Goal: Task Accomplishment & Management: Manage account settings

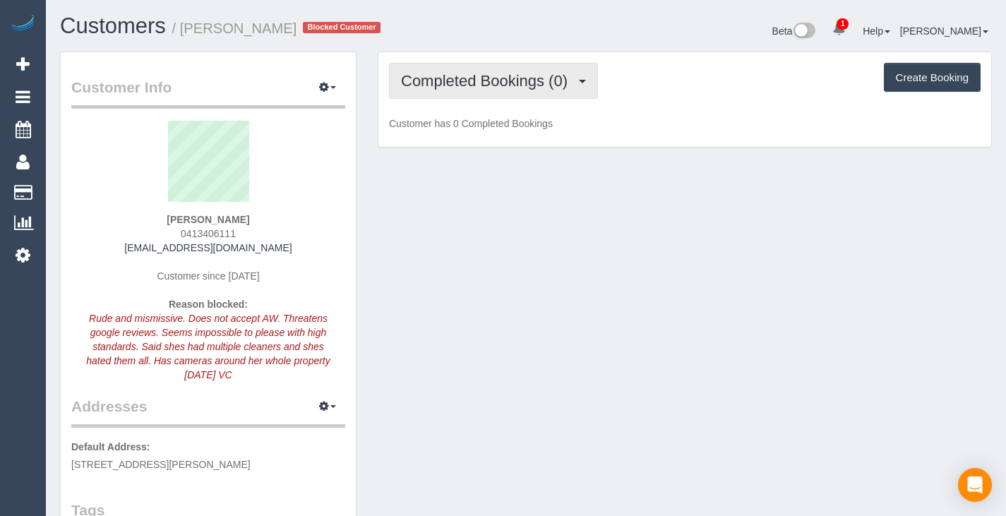
click at [521, 71] on button "Completed Bookings (0)" at bounding box center [493, 81] width 209 height 36
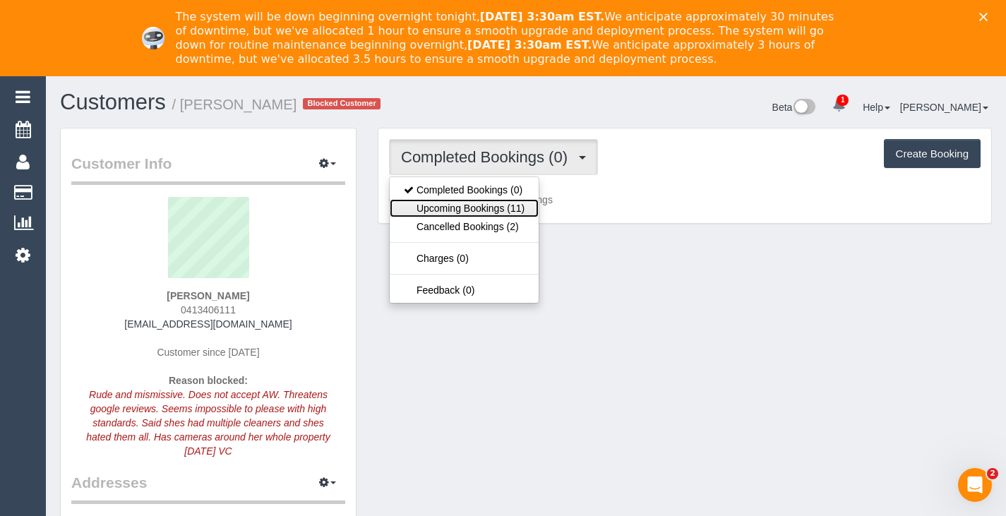
click at [499, 208] on link "Upcoming Bookings (11)" at bounding box center [464, 208] width 149 height 18
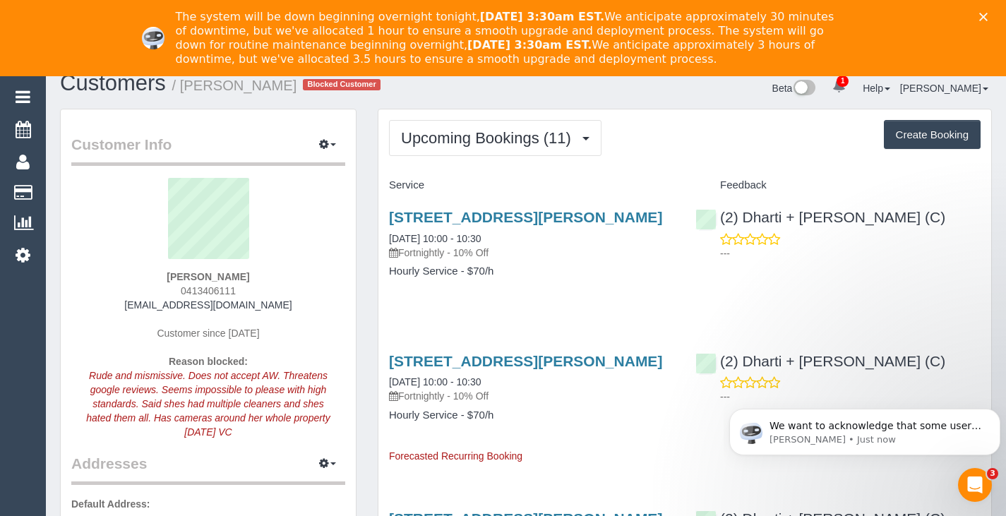
click at [988, 18] on icon "Close" at bounding box center [983, 17] width 8 height 8
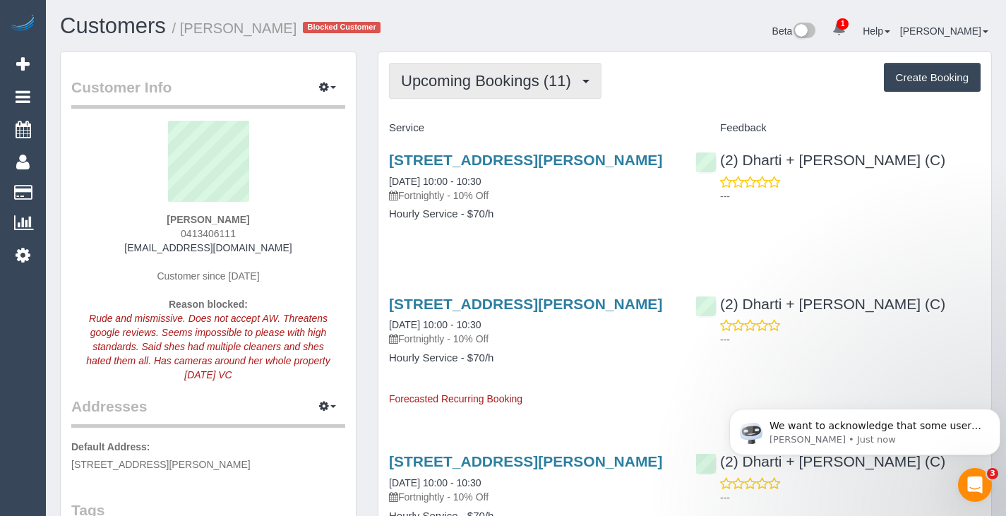
click at [439, 84] on span "Upcoming Bookings (11)" at bounding box center [489, 81] width 177 height 18
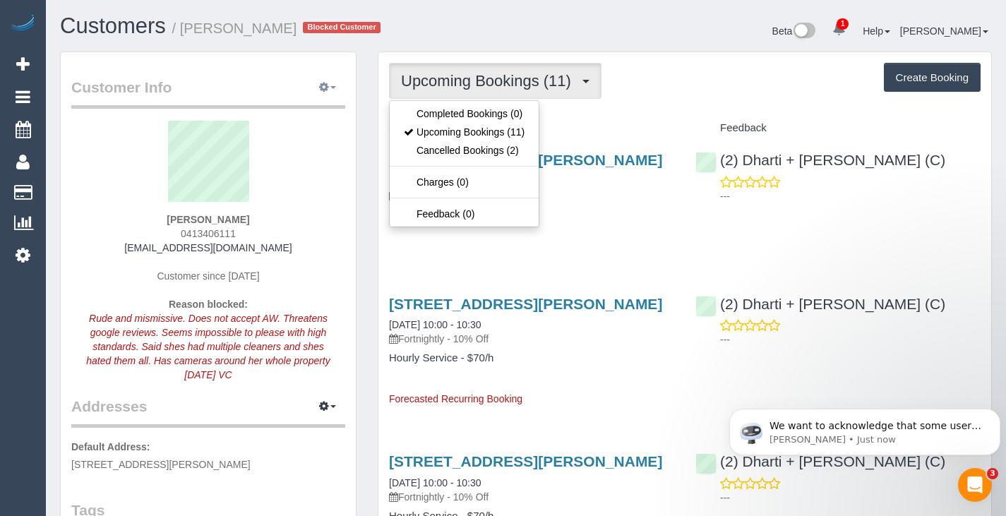
click at [327, 84] on icon "button" at bounding box center [324, 87] width 10 height 8
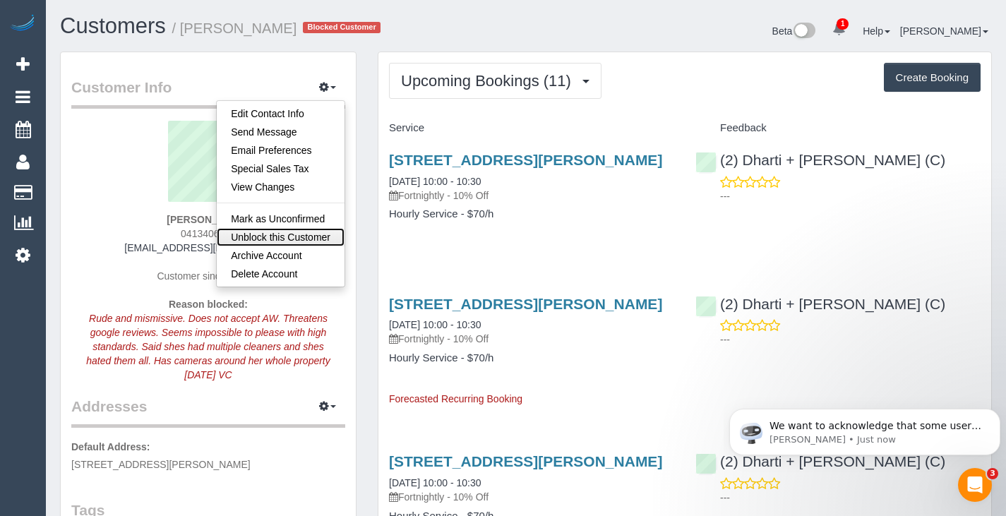
click at [282, 237] on link "Unblock this Customer" at bounding box center [281, 237] width 128 height 18
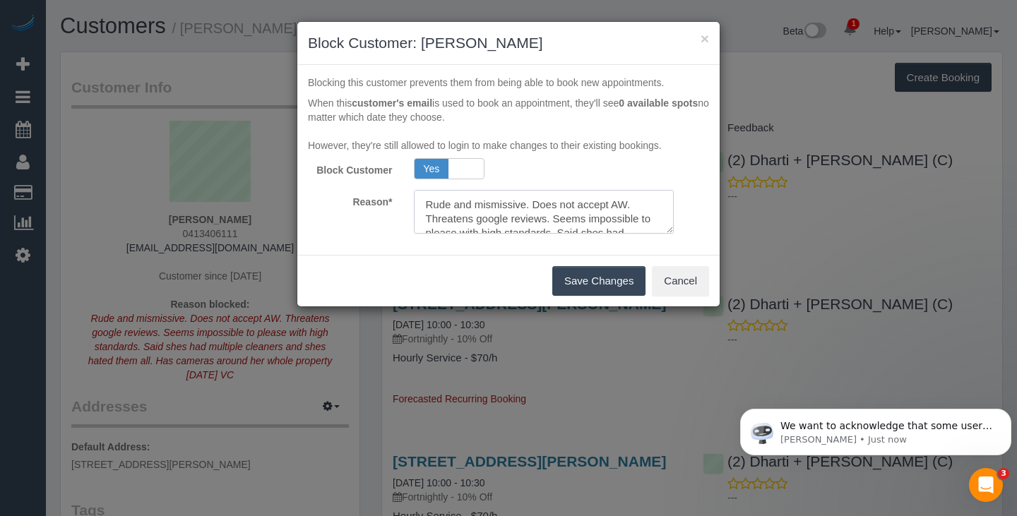
click at [484, 212] on textarea at bounding box center [544, 212] width 261 height 44
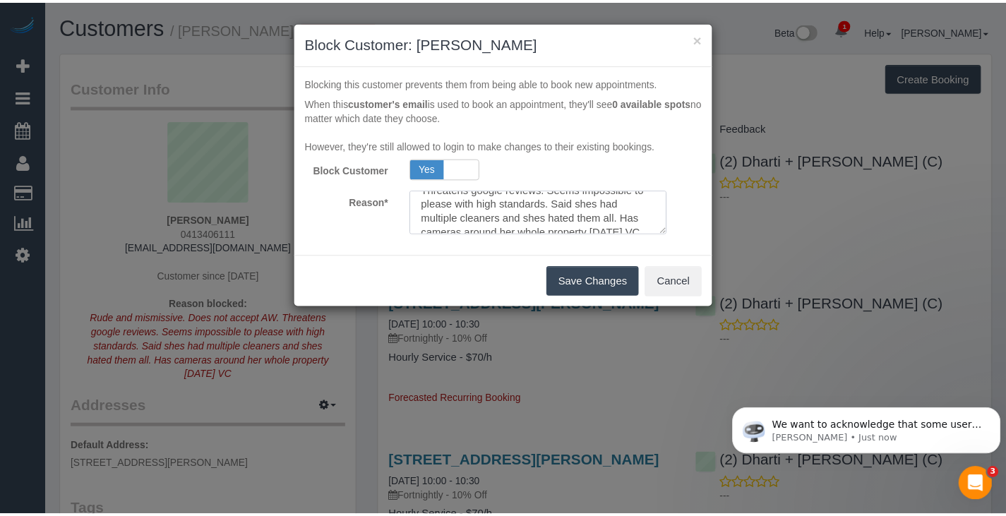
scroll to position [31, 0]
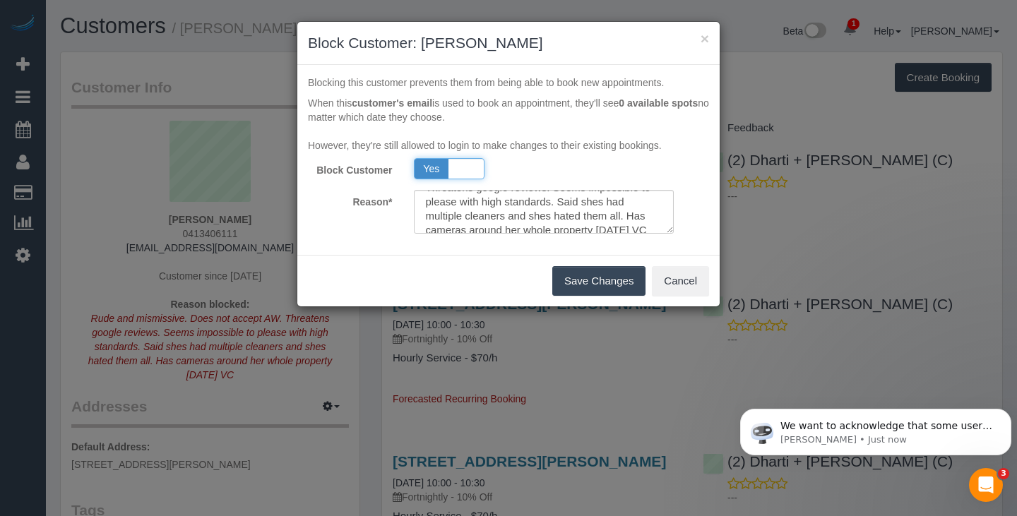
click at [435, 163] on span "Yes" at bounding box center [431, 169] width 35 height 20
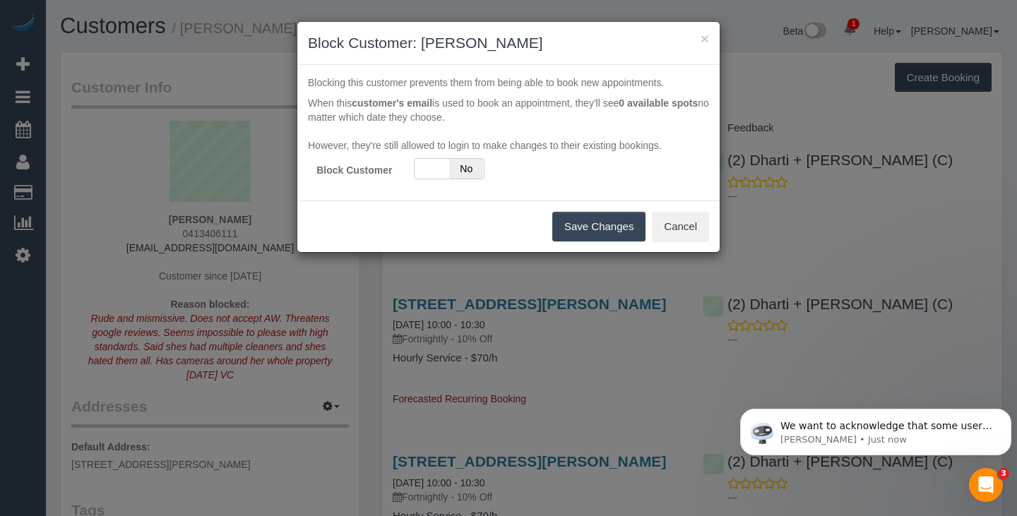
click at [568, 234] on button "Save Changes" at bounding box center [598, 227] width 93 height 30
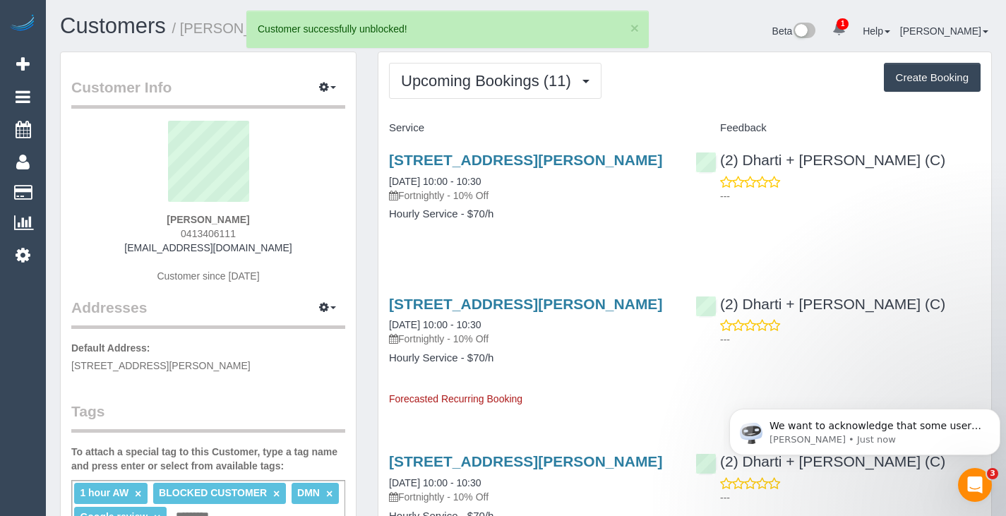
scroll to position [4, 0]
